Goal: Book appointment/travel/reservation

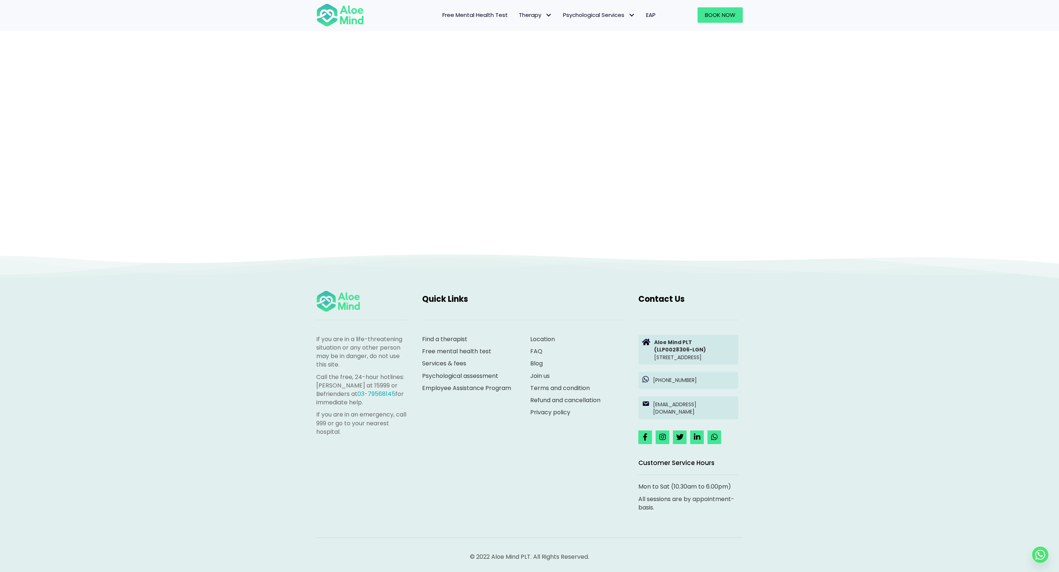
scroll to position [121, 0]
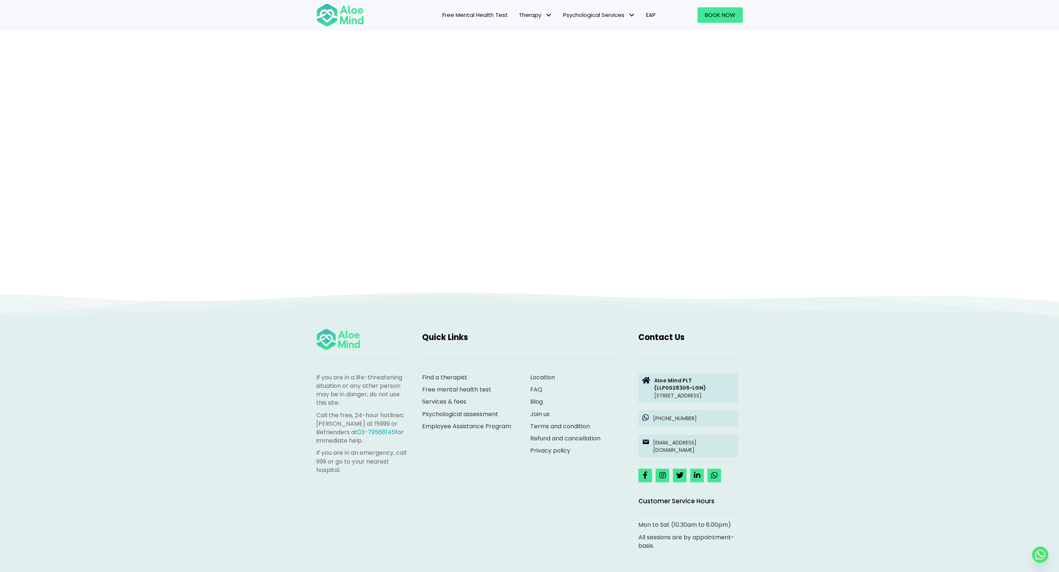
click at [705, 298] on icon at bounding box center [520, 288] width 1104 height 29
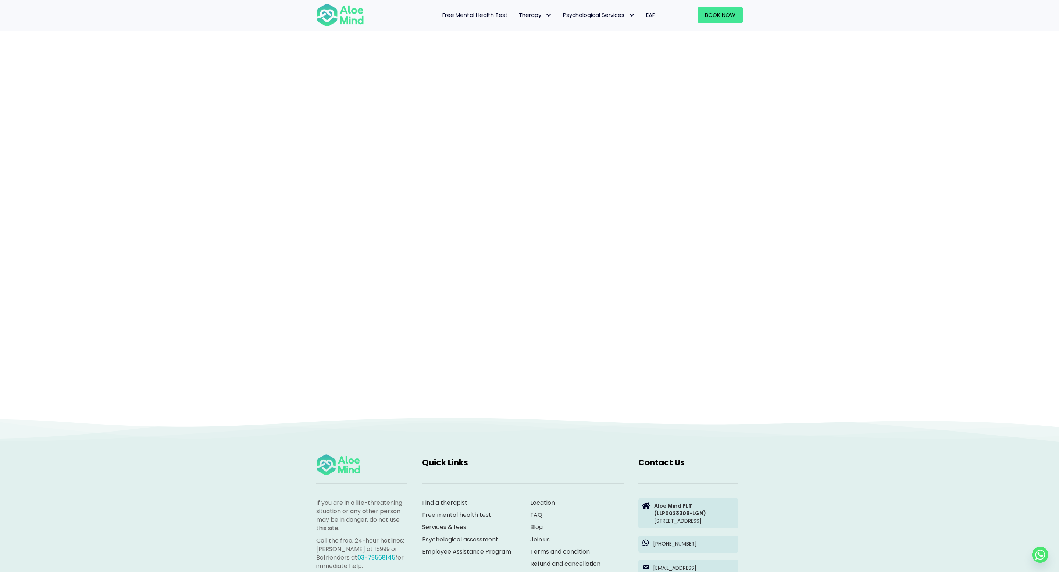
scroll to position [78, 0]
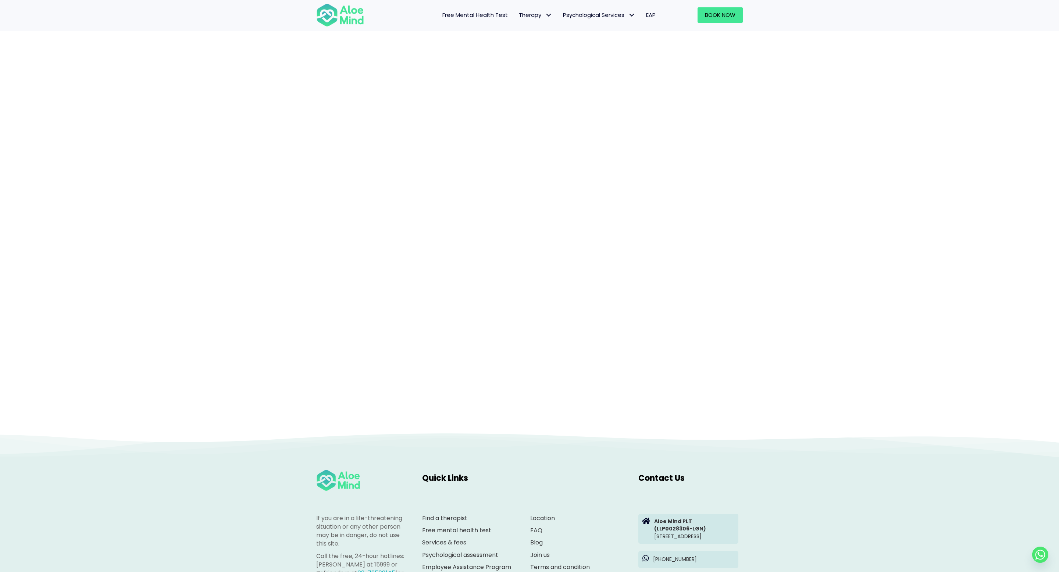
click at [821, 183] on div "Book a session" at bounding box center [529, 197] width 1059 height 469
